Goal: Register for event/course

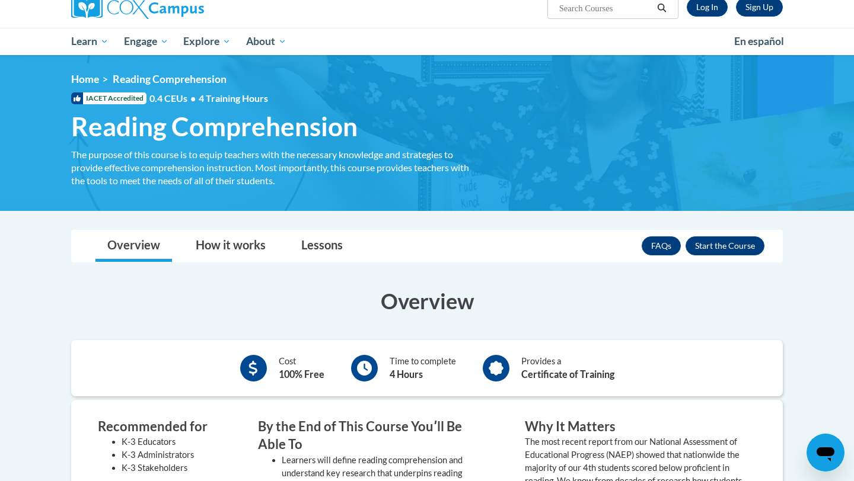
scroll to position [101, 0]
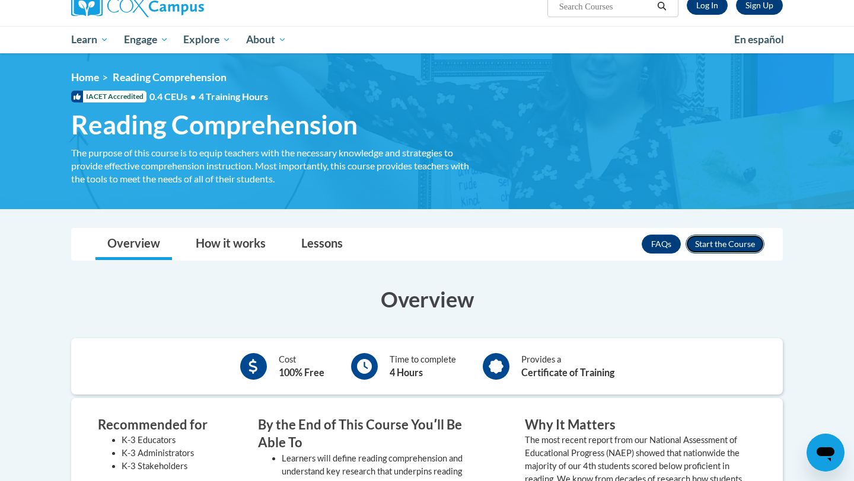
click at [720, 236] on button "Enroll" at bounding box center [724, 244] width 79 height 19
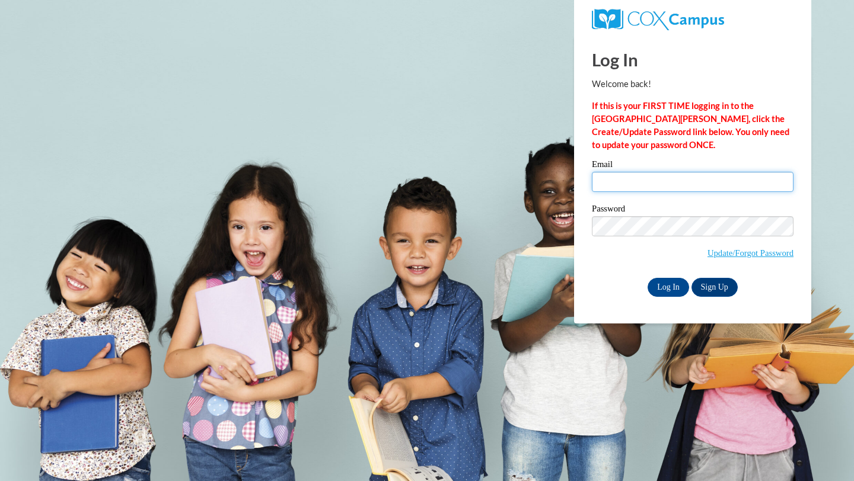
click at [668, 176] on input "Email" at bounding box center [693, 182] width 202 height 20
type input "sarahpark0402@gmail.com"
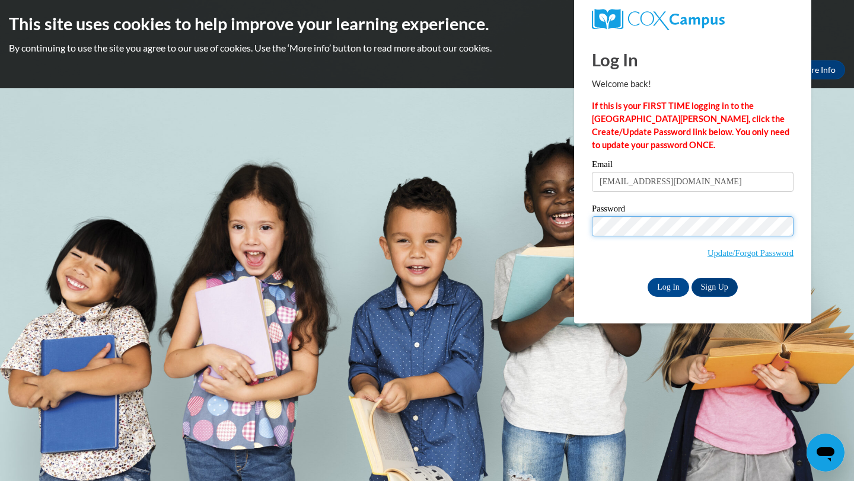
click at [647, 278] on input "Log In" at bounding box center [668, 287] width 42 height 19
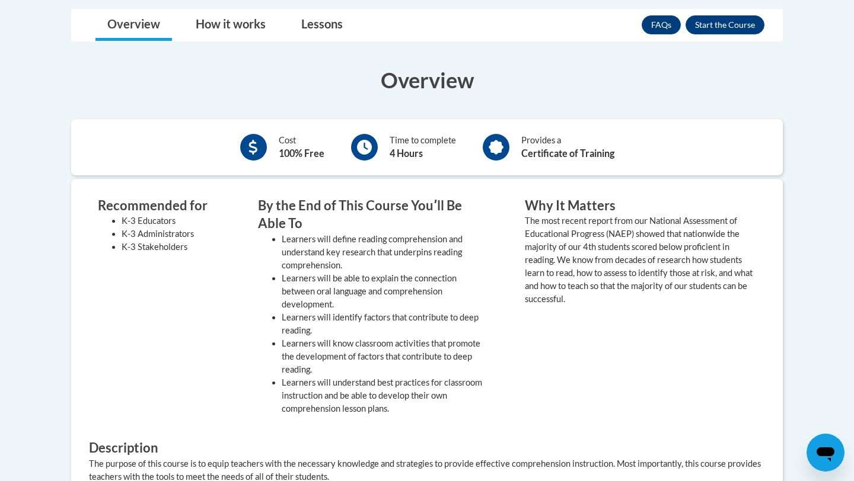
scroll to position [278, 0]
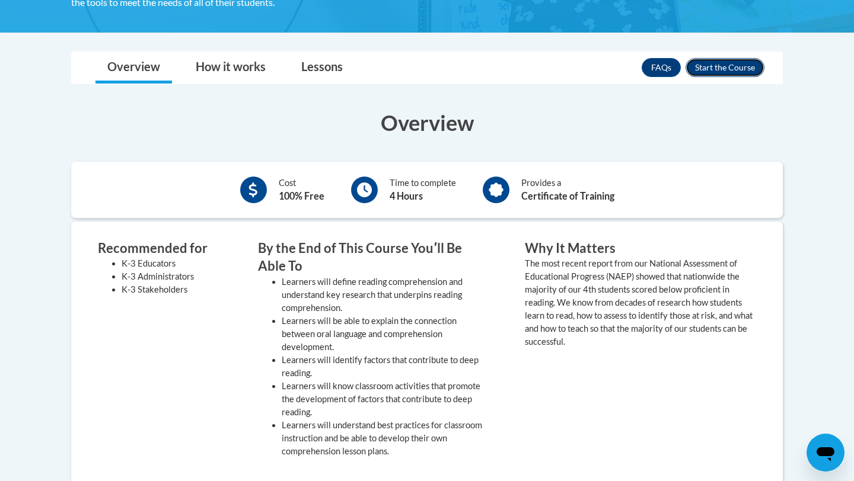
click at [734, 68] on button "Enroll" at bounding box center [724, 67] width 79 height 19
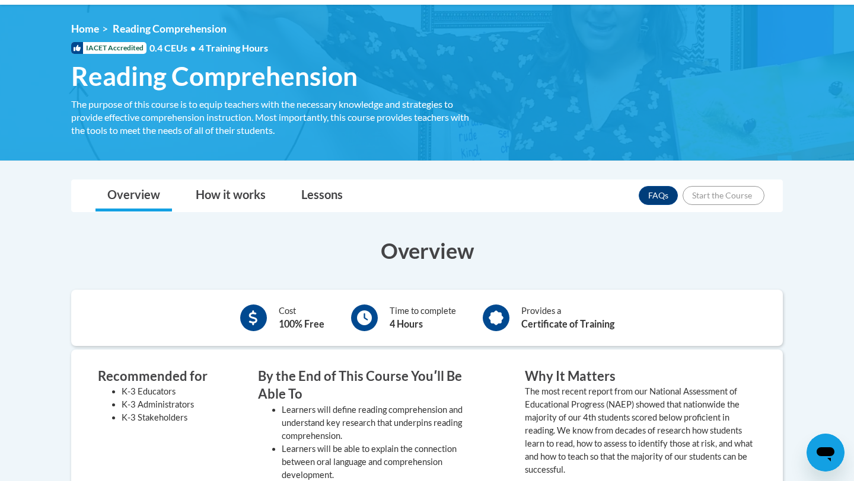
scroll to position [143, 0]
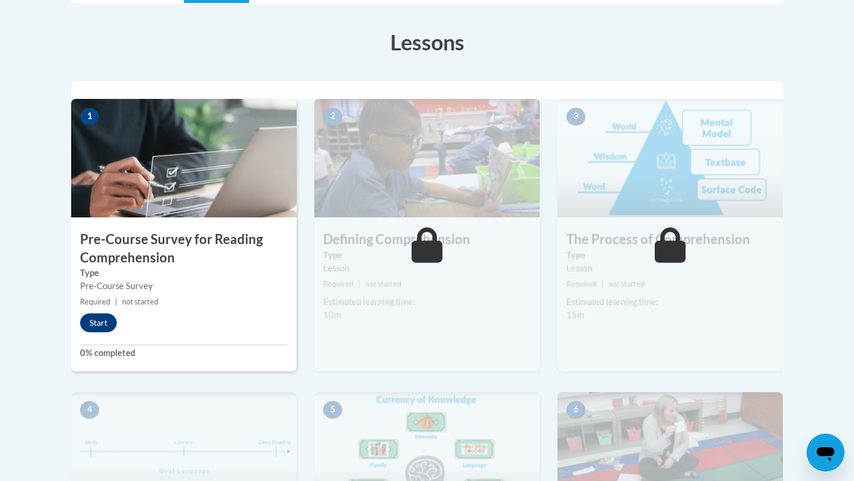
scroll to position [318, 0]
click at [104, 321] on button "Start" at bounding box center [98, 322] width 37 height 19
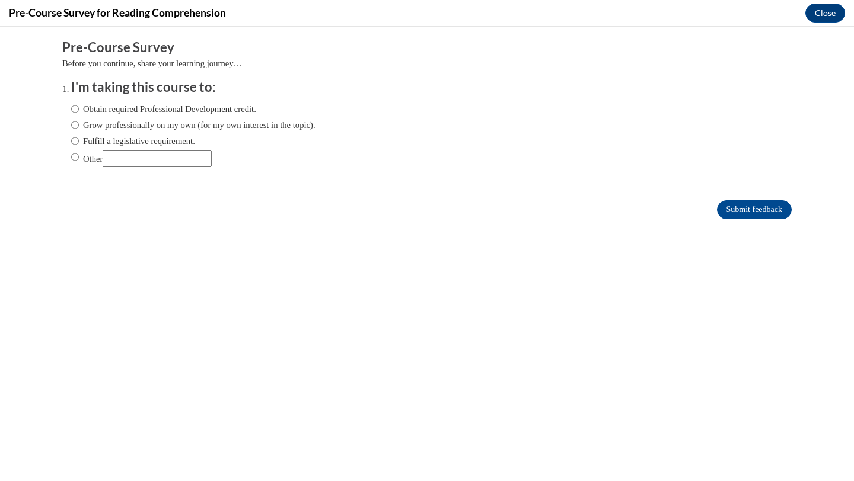
scroll to position [0, 0]
click at [80, 122] on label "Grow professionally on my own (for my own interest in the topic)." at bounding box center [193, 125] width 244 height 13
click at [79, 122] on input "Grow professionally on my own (for my own interest in the topic)." at bounding box center [75, 125] width 8 height 13
radio input "true"
click at [781, 203] on input "Submit feedback" at bounding box center [754, 209] width 75 height 19
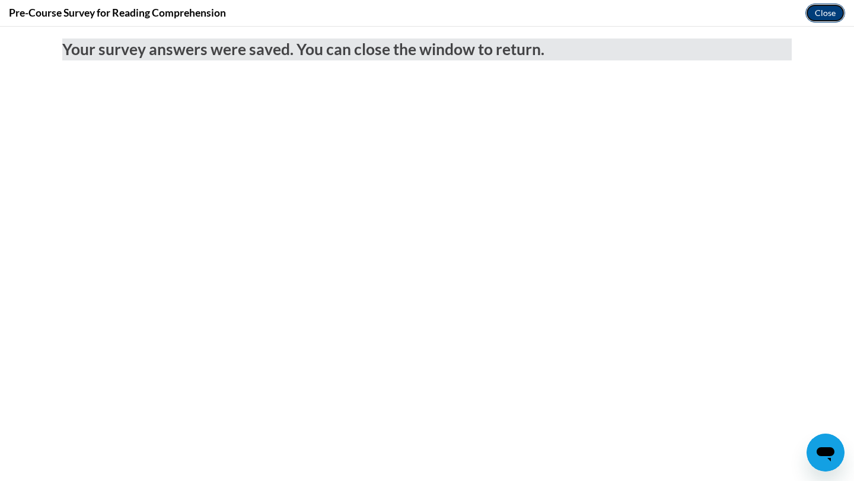
click at [832, 14] on button "Close" at bounding box center [825, 13] width 40 height 19
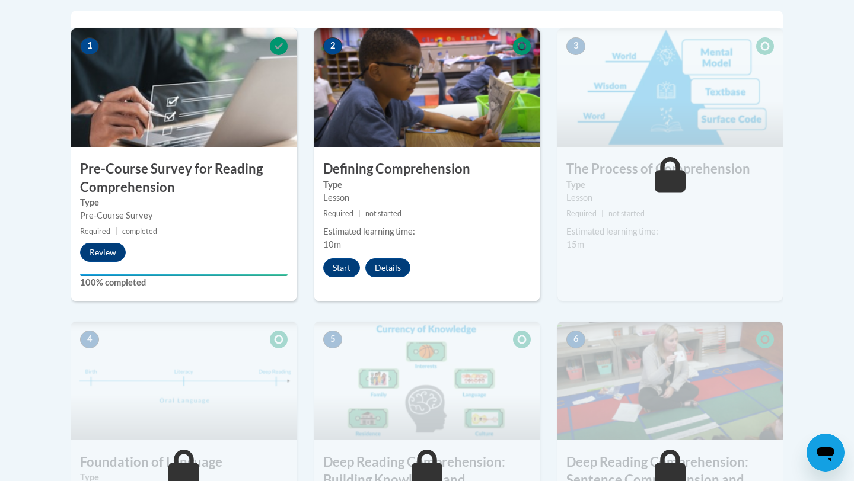
scroll to position [381, 0]
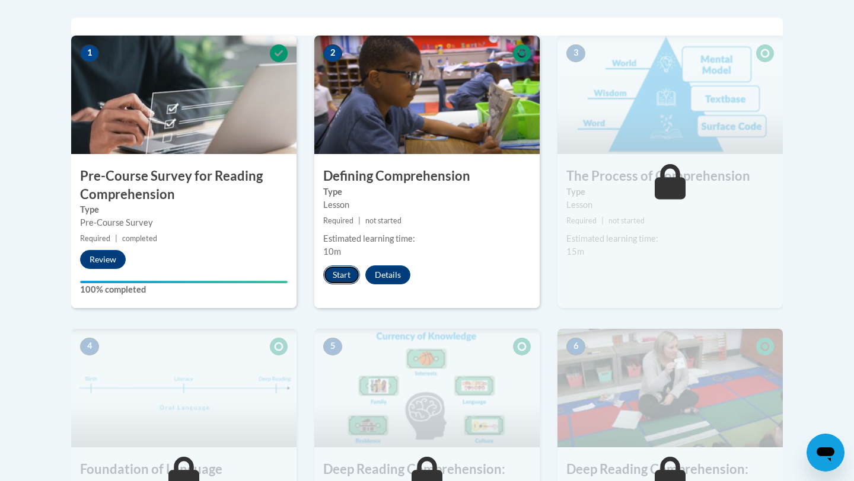
click at [346, 270] on button "Start" at bounding box center [341, 275] width 37 height 19
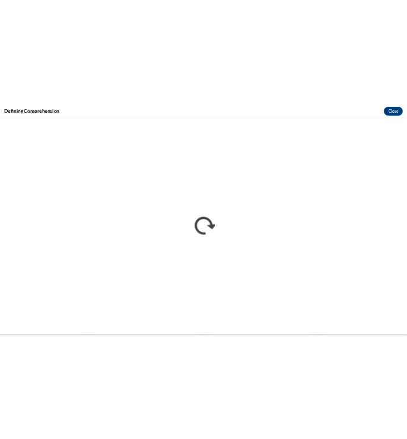
scroll to position [0, 0]
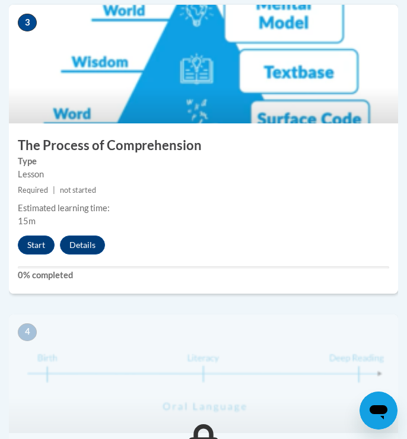
scroll to position [1028, 0]
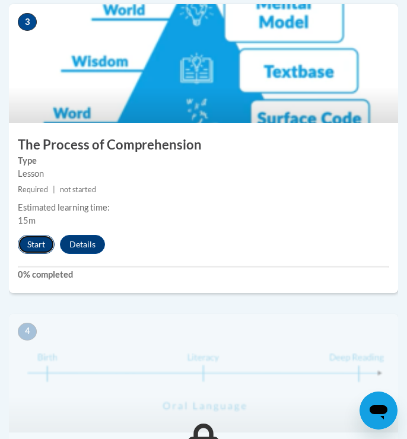
click at [30, 245] on button "Start" at bounding box center [36, 244] width 37 height 19
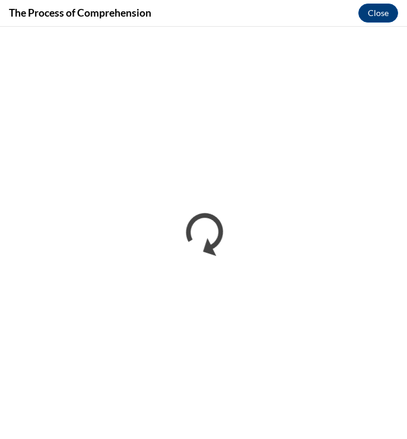
scroll to position [0, 0]
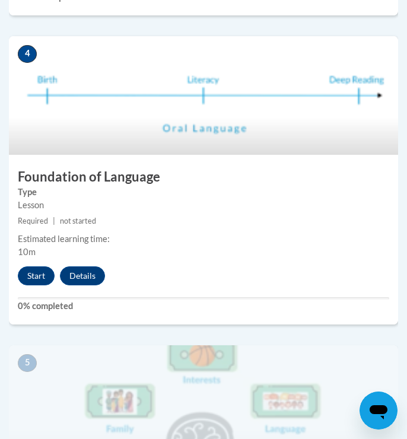
scroll to position [1272, 0]
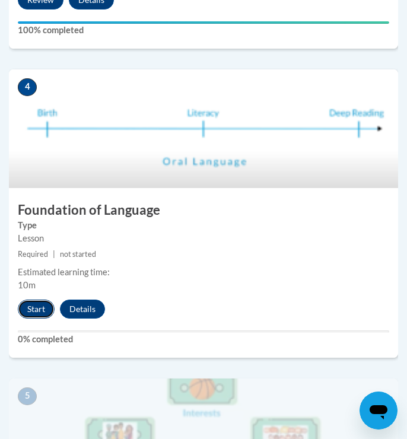
click at [34, 313] on button "Start" at bounding box center [36, 308] width 37 height 19
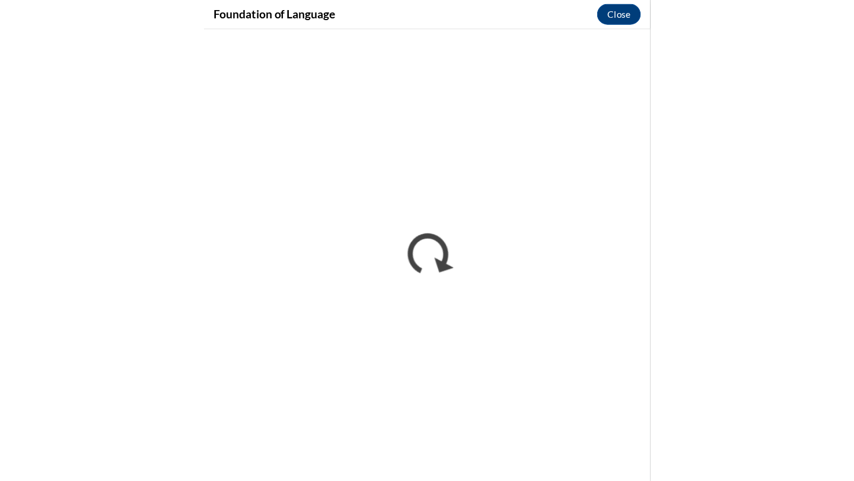
scroll to position [0, 0]
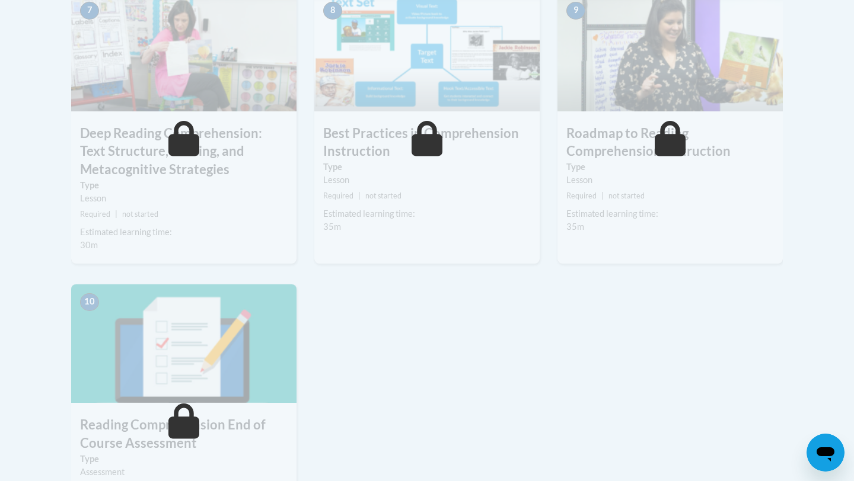
scroll to position [828, 0]
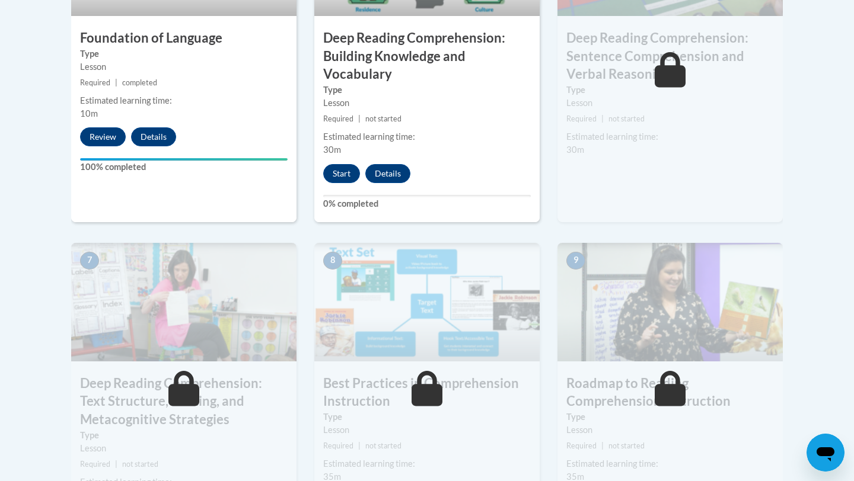
click at [348, 183] on div "5 Deep Reading Comprehension: Building Knowledge and Vocabulary Type Lesson Req…" at bounding box center [426, 59] width 225 height 325
click at [344, 171] on button "Start" at bounding box center [341, 173] width 37 height 19
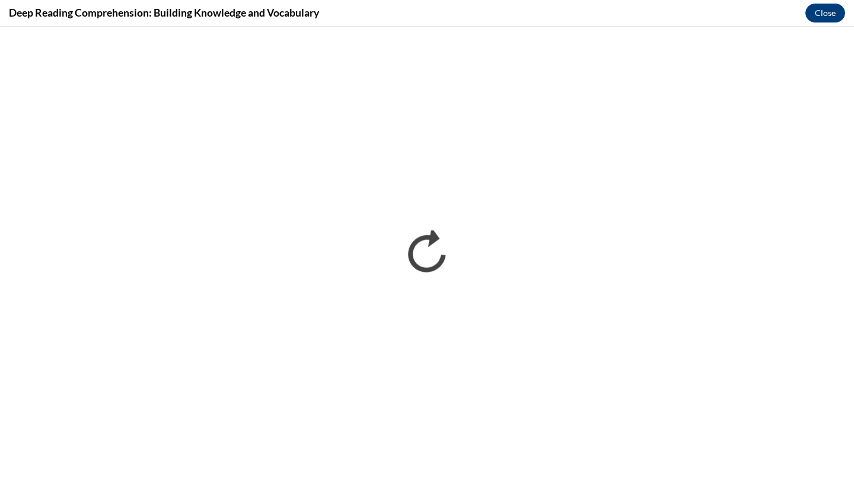
scroll to position [0, 0]
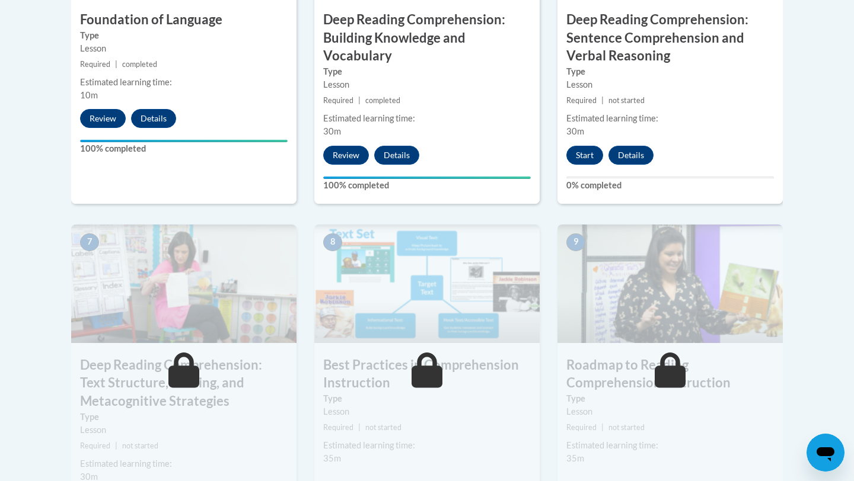
scroll to position [815, 0]
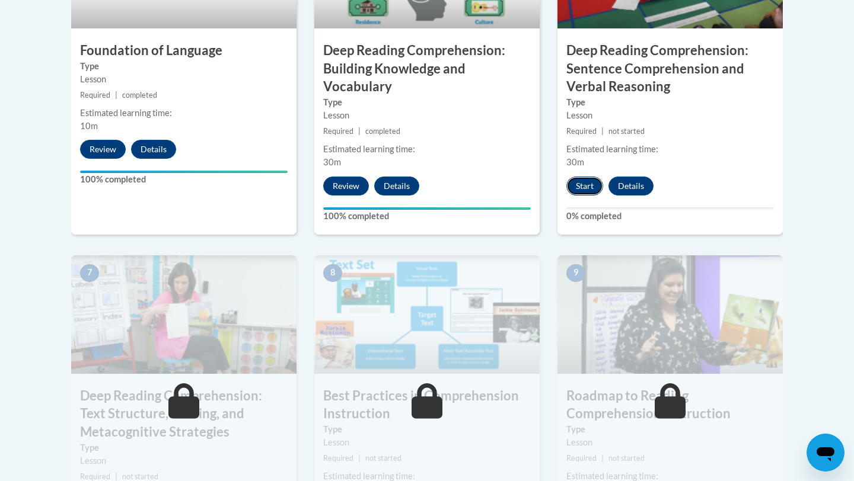
click at [582, 184] on button "Start" at bounding box center [584, 186] width 37 height 19
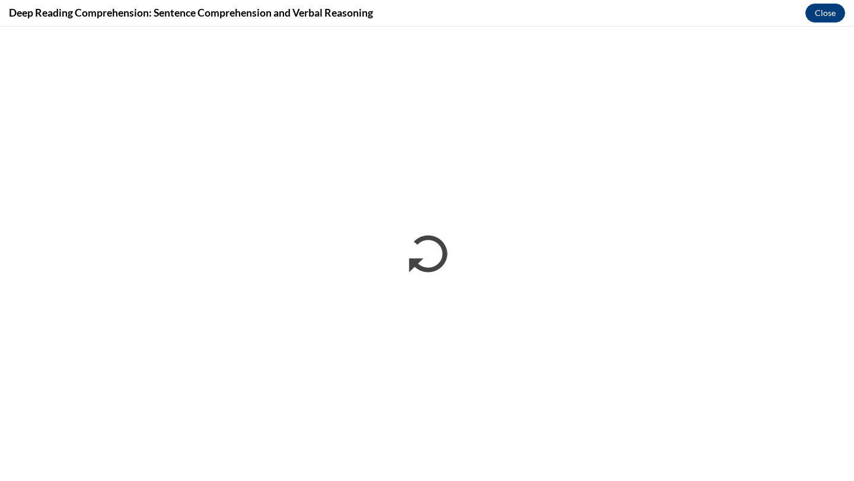
scroll to position [0, 0]
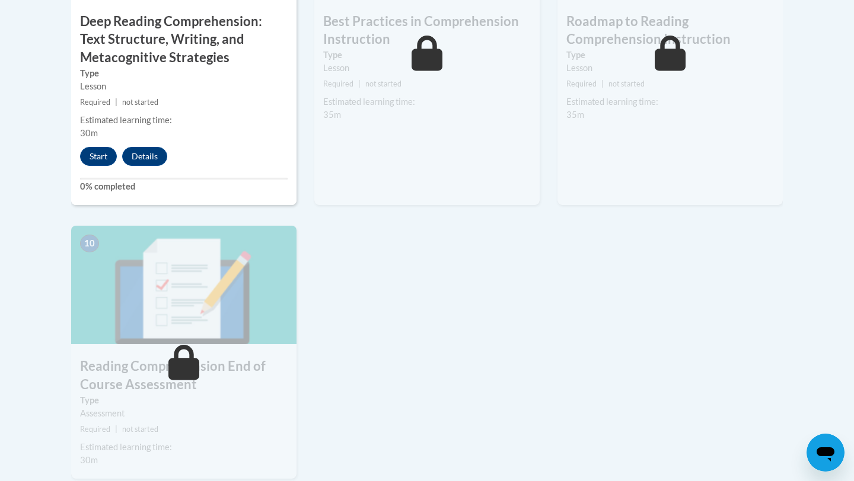
scroll to position [1175, 0]
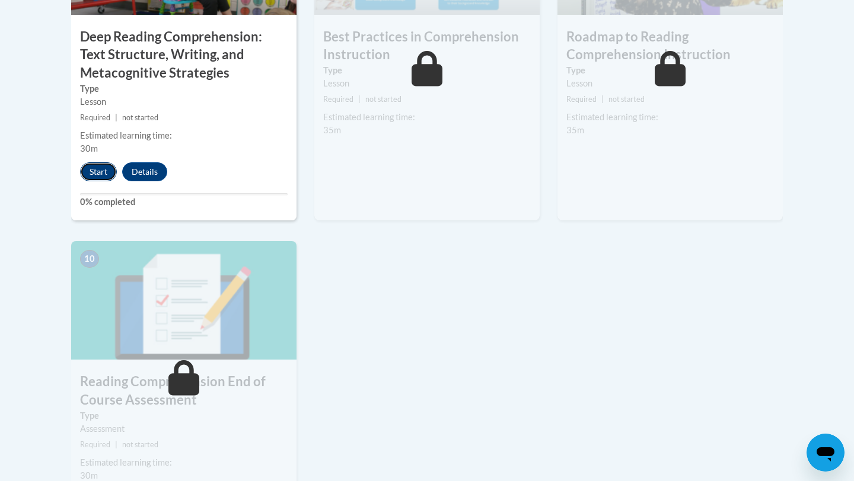
click at [95, 171] on button "Start" at bounding box center [98, 171] width 37 height 19
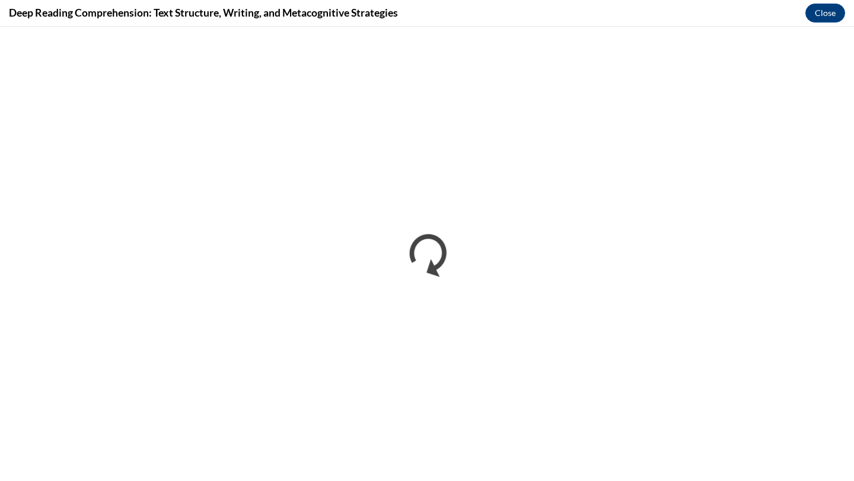
scroll to position [0, 0]
